Goal: Transaction & Acquisition: Download file/media

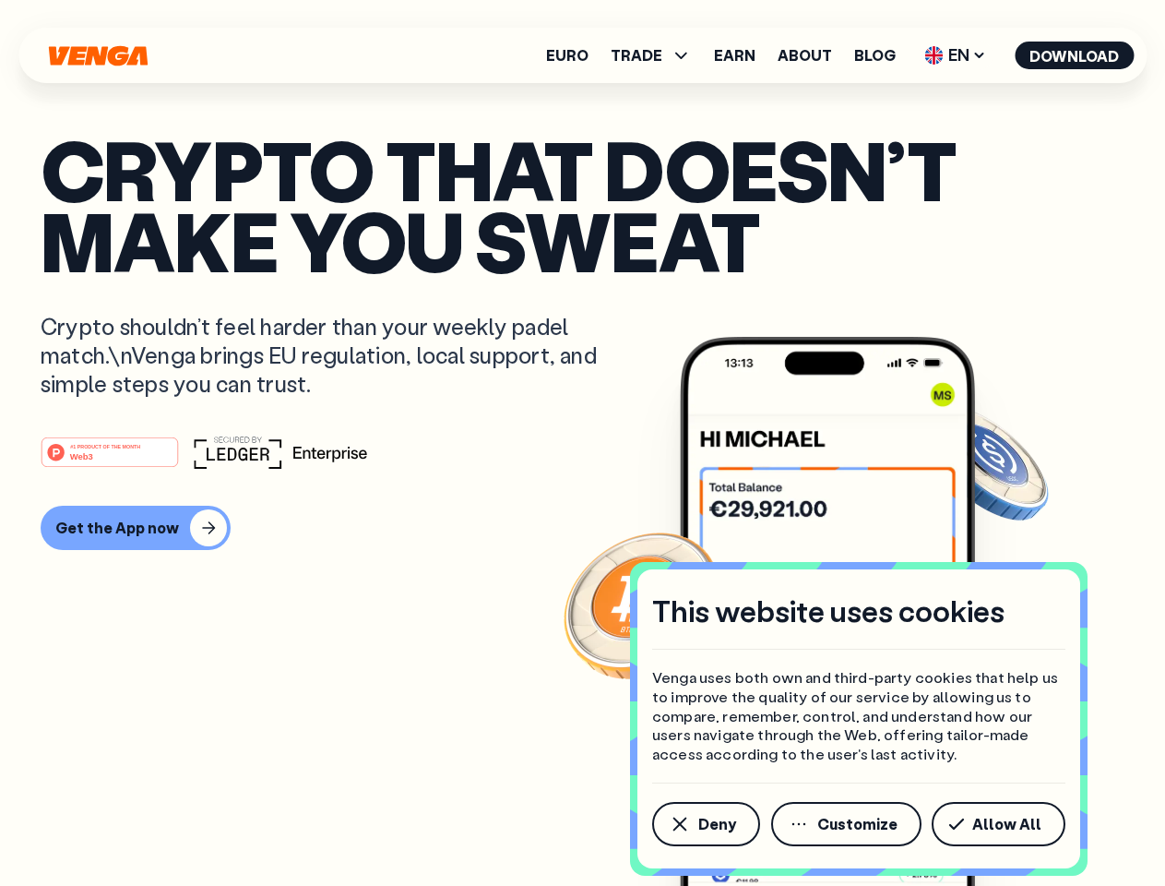
click at [582, 443] on div "#1 PRODUCT OF THE MONTH Web3" at bounding box center [583, 451] width 1084 height 33
click at [705, 824] on span "Deny" at bounding box center [717, 823] width 38 height 15
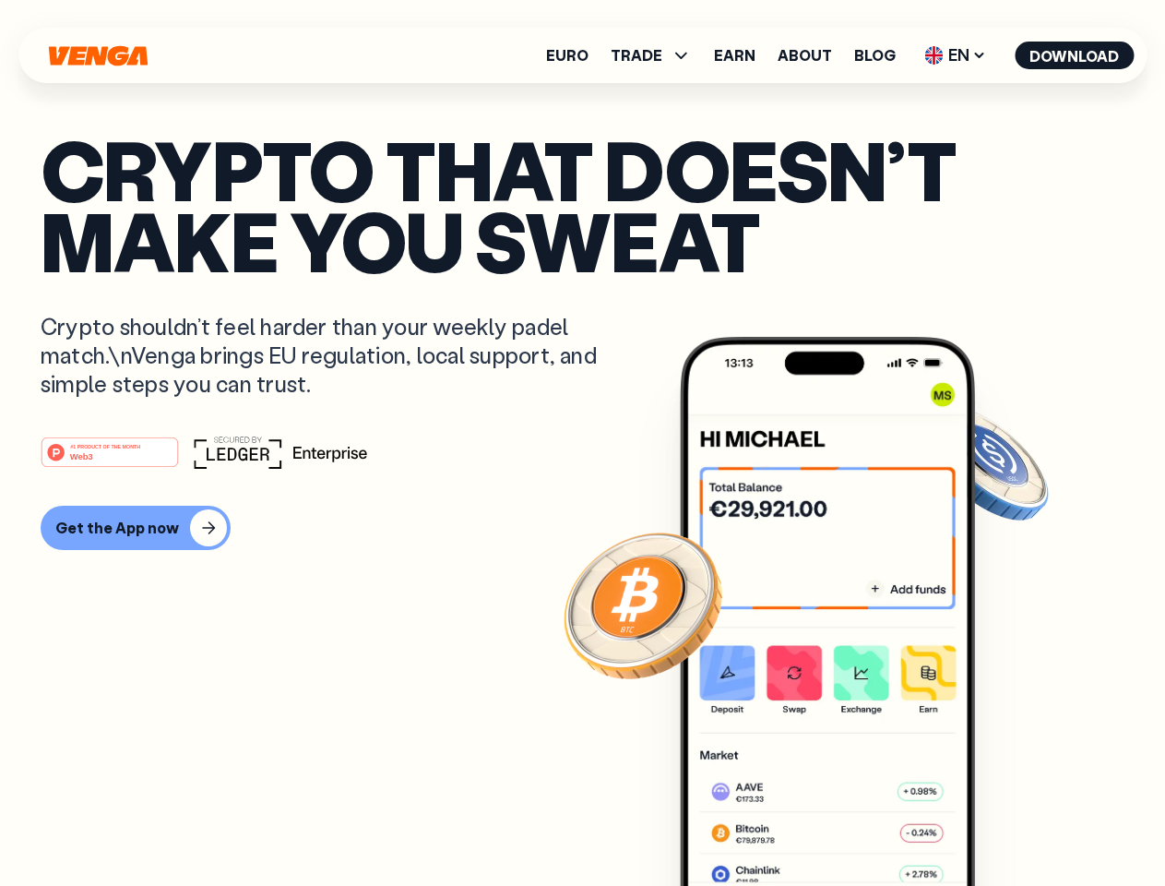
click at [848, 824] on img at bounding box center [827, 646] width 295 height 618
click at [1002, 824] on article "Crypto that doesn’t make you sweat Crypto shouldn’t feel harder than your weekl…" at bounding box center [583, 480] width 1084 height 692
click at [657, 55] on span "TRADE" at bounding box center [637, 55] width 52 height 15
click at [956, 55] on span "EN" at bounding box center [955, 56] width 75 height 30
click at [1075, 55] on button "Download" at bounding box center [1074, 56] width 119 height 28
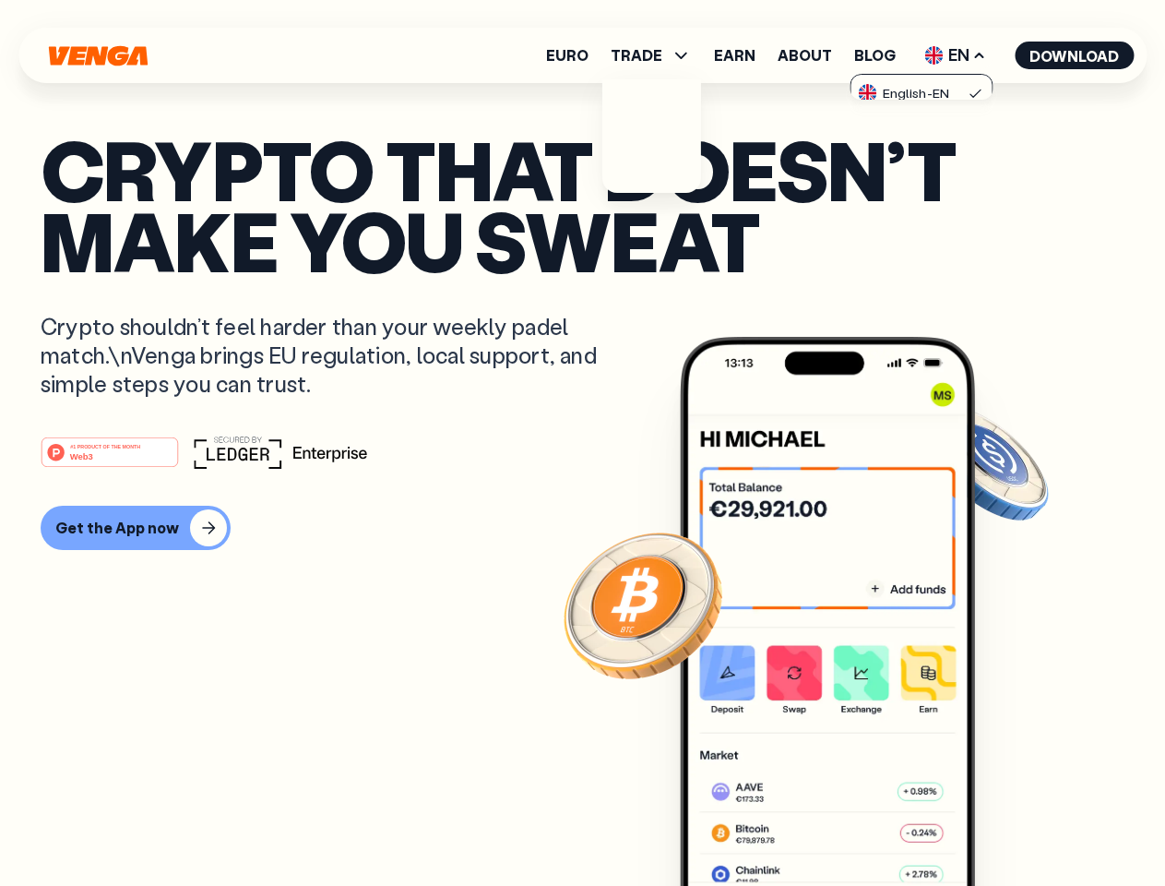
click at [582, 493] on div "#1 PRODUCT OF THE MONTH Web3 Get the App now" at bounding box center [583, 492] width 1084 height 114
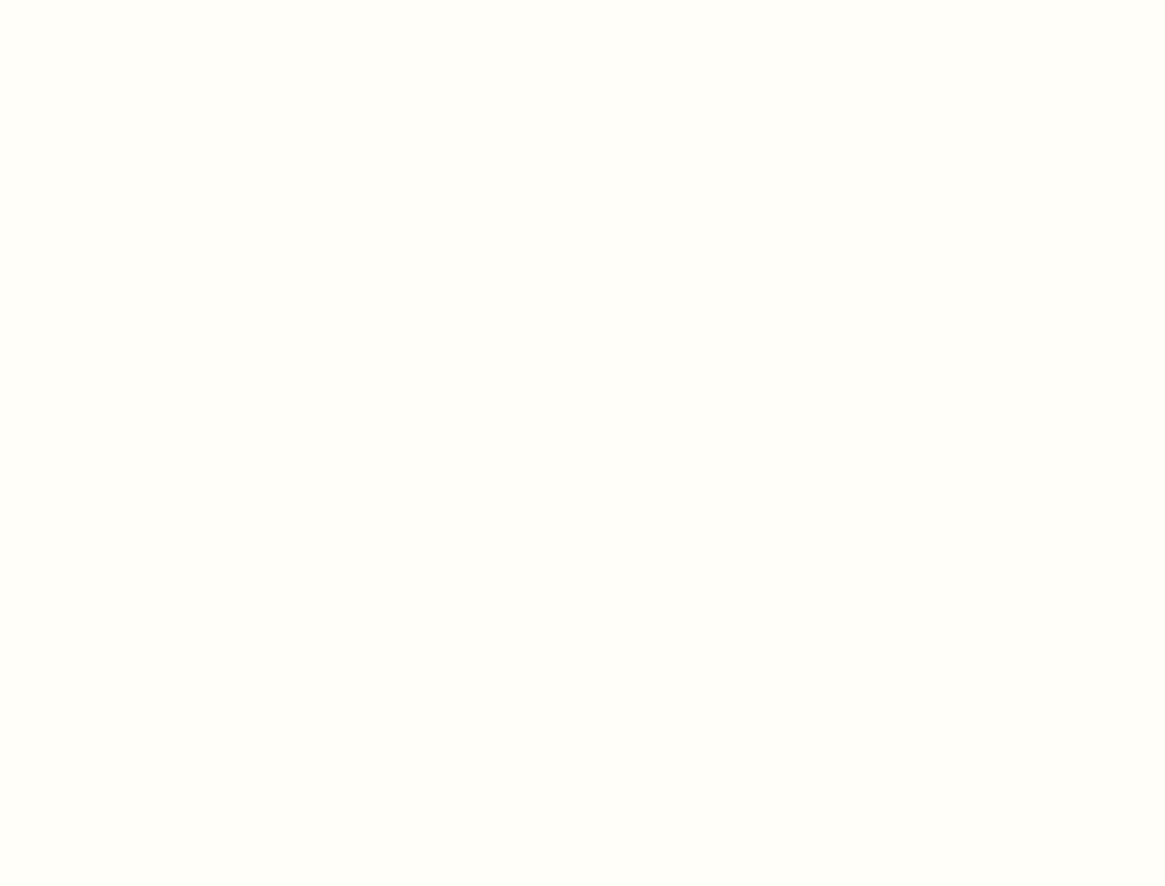
click at [133, 0] on html "This website uses cookies Venga uses both own and third-party cookies that help…" at bounding box center [582, 0] width 1165 height 0
click at [113, 0] on html "This website uses cookies Venga uses both own and third-party cookies that help…" at bounding box center [582, 0] width 1165 height 0
